Goal: Task Accomplishment & Management: Use online tool/utility

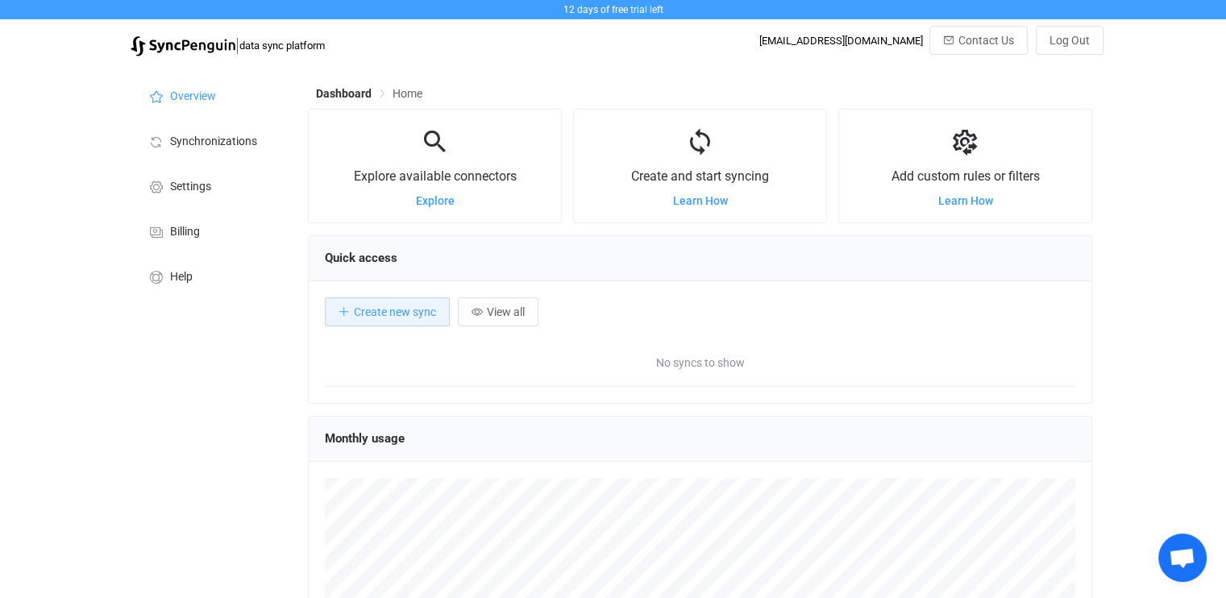
scroll to position [312, 784]
click at [398, 312] on span "Create new sync" at bounding box center [395, 312] width 82 height 13
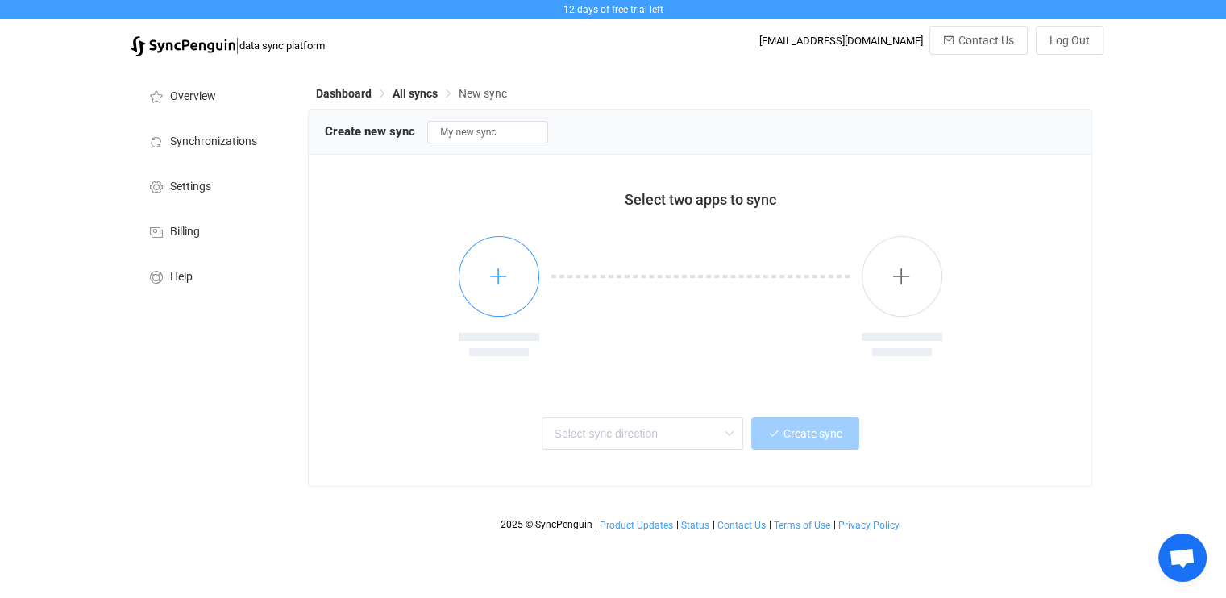
click at [500, 269] on icon "button" at bounding box center [499, 276] width 20 height 20
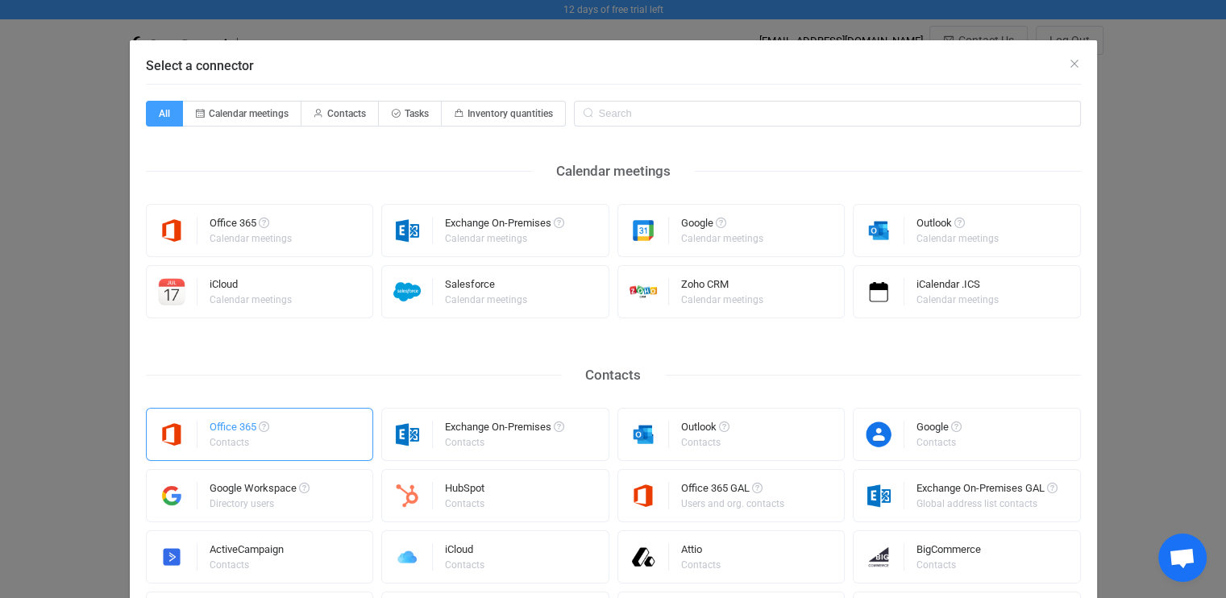
click at [212, 438] on div "Contacts" at bounding box center [238, 443] width 57 height 10
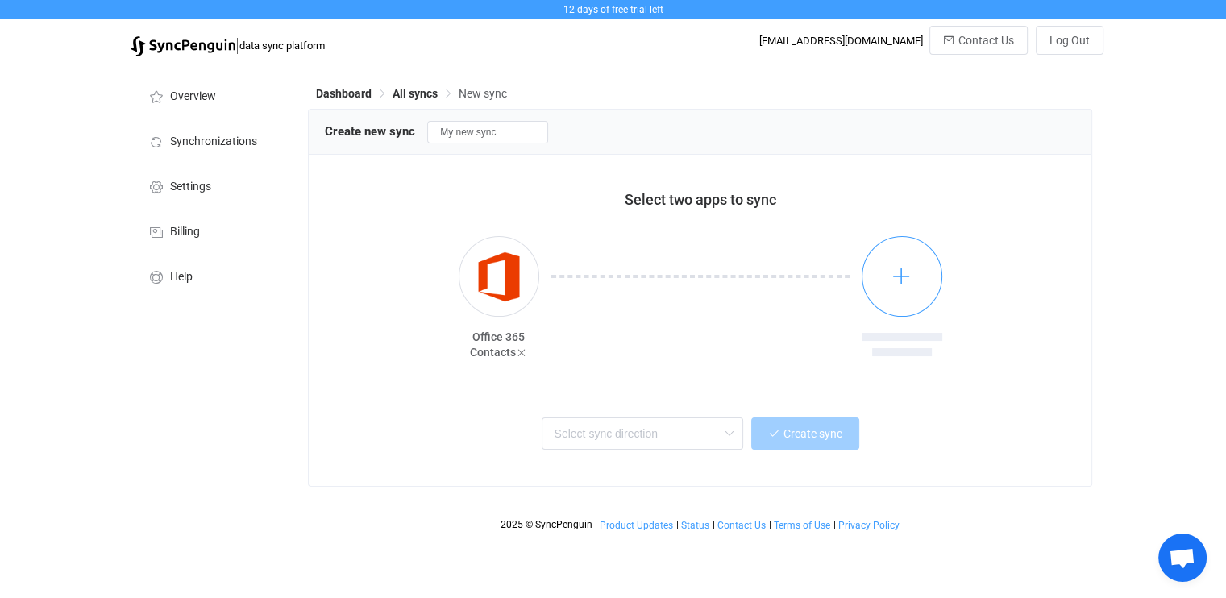
click at [906, 278] on icon "button" at bounding box center [902, 276] width 20 height 20
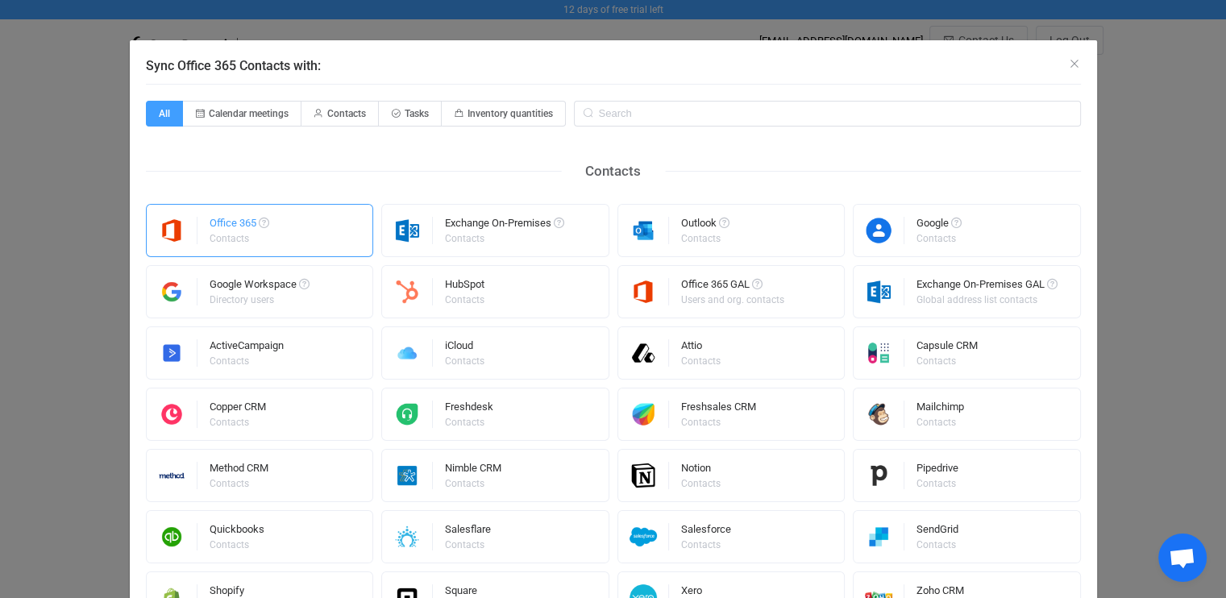
click at [235, 224] on div "Office 365" at bounding box center [240, 226] width 60 height 16
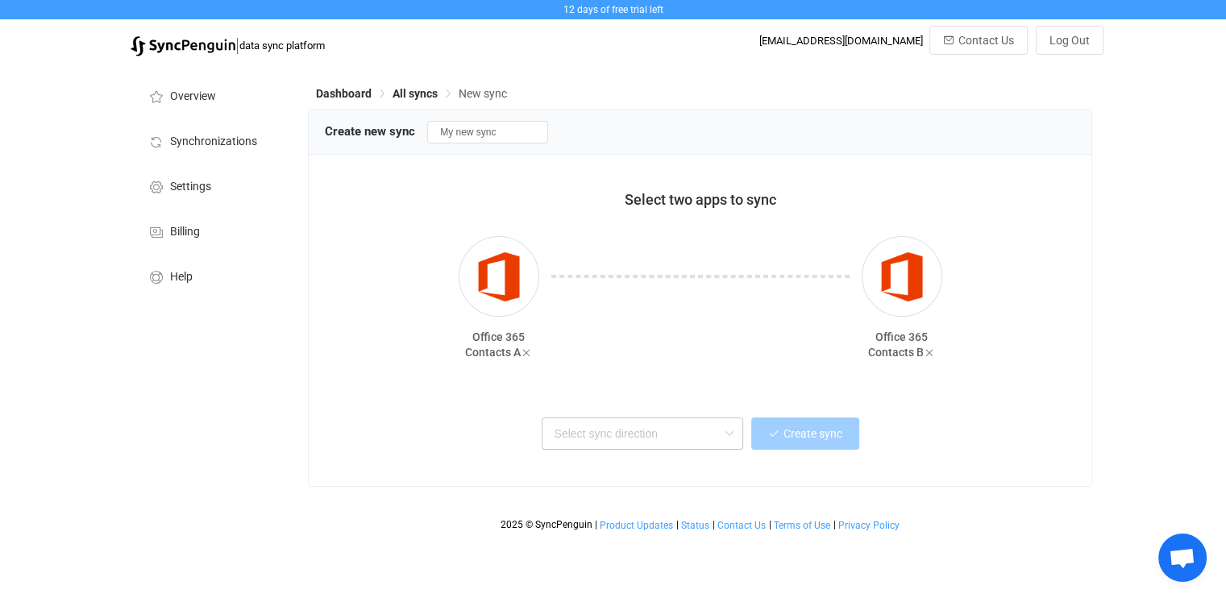
click at [731, 436] on icon at bounding box center [729, 434] width 20 height 32
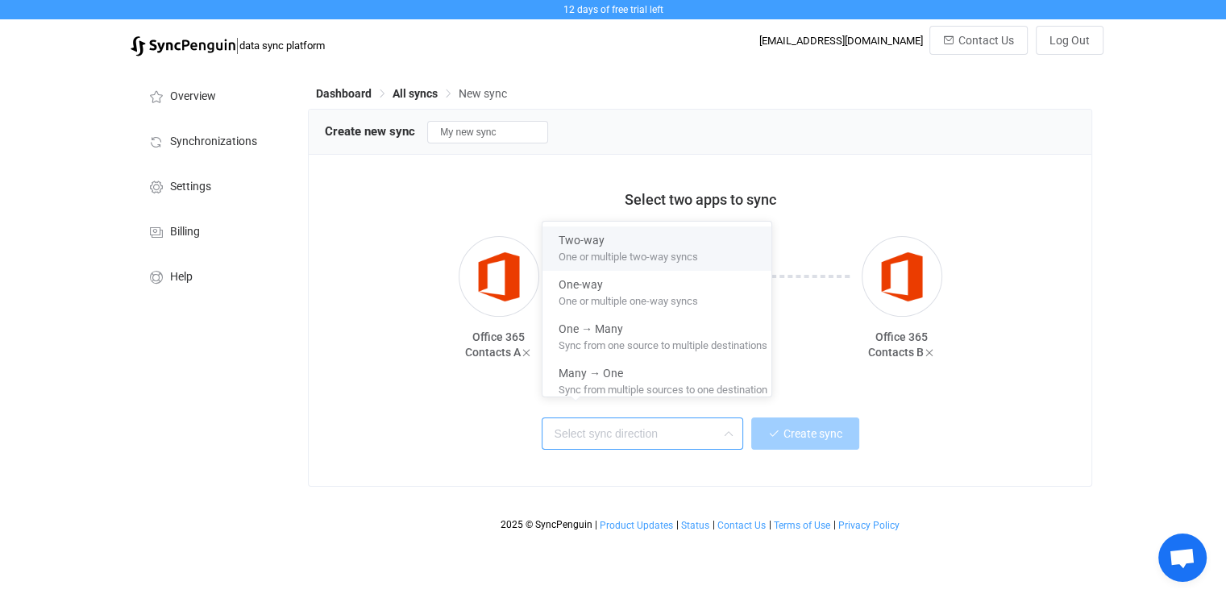
click at [668, 260] on span "One or multiple two-way syncs" at bounding box center [628, 254] width 139 height 18
type input "Two-way"
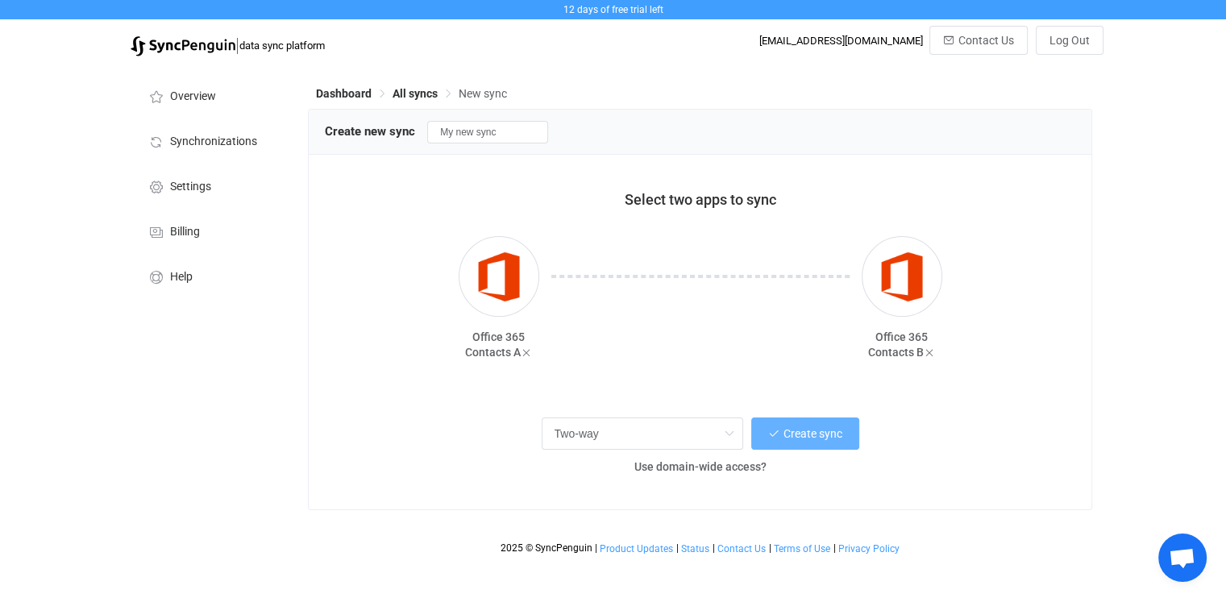
click at [819, 442] on button "Create sync" at bounding box center [806, 434] width 108 height 32
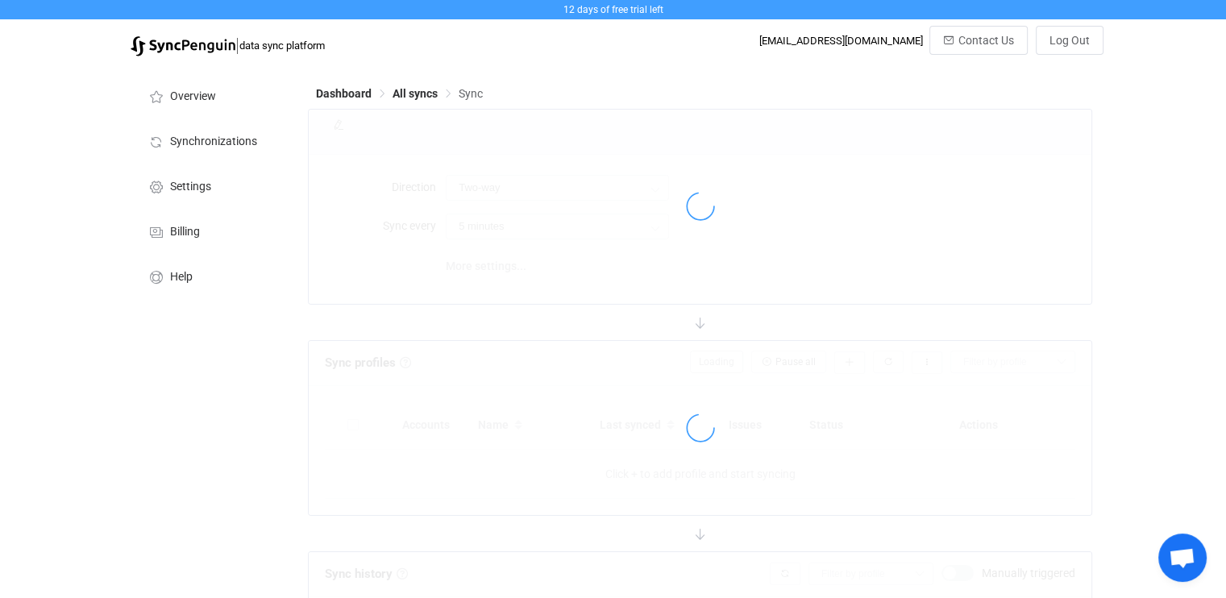
type input "10 minutes"
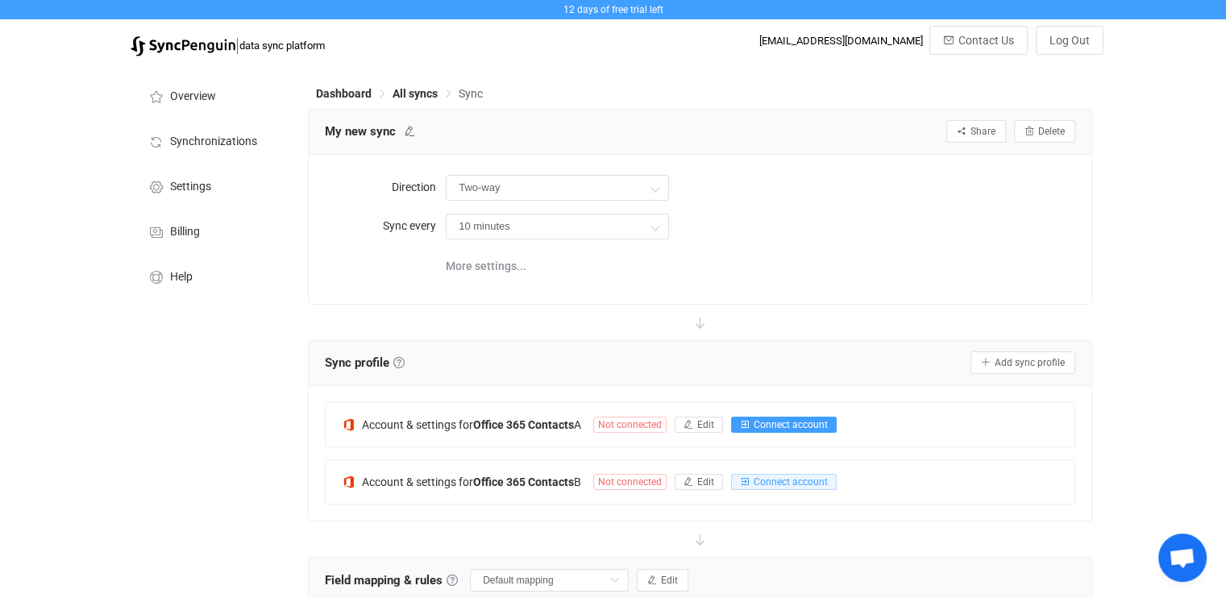
click at [785, 424] on span "Connect account" at bounding box center [791, 424] width 74 height 11
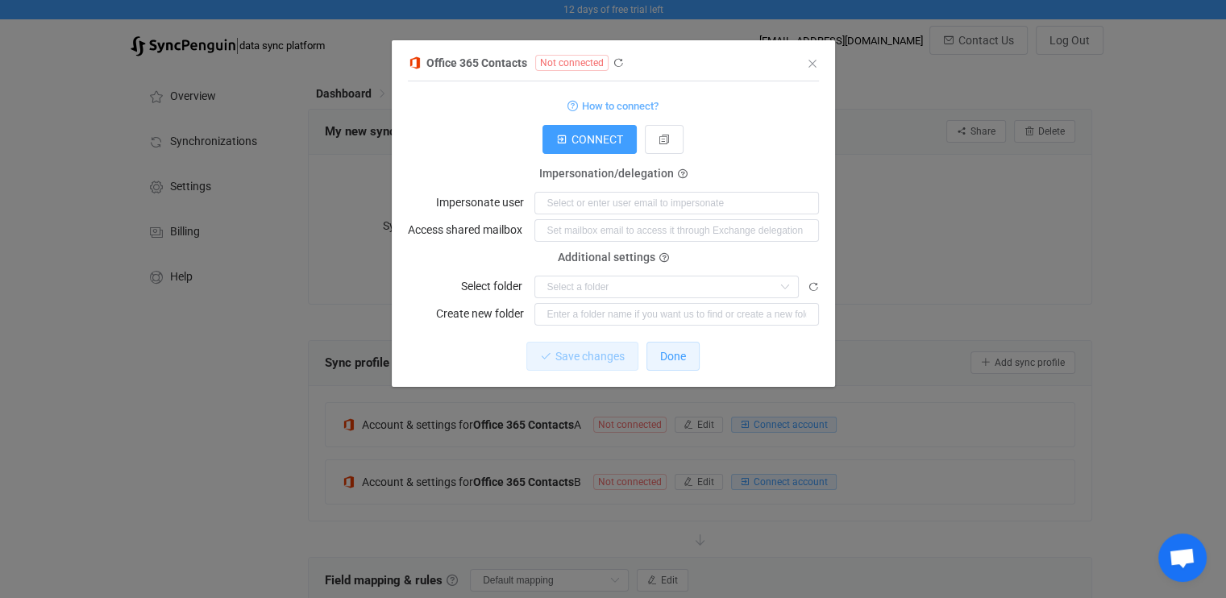
click at [672, 362] on span "Done" at bounding box center [673, 356] width 26 height 13
